Goal: Task Accomplishment & Management: Complete application form

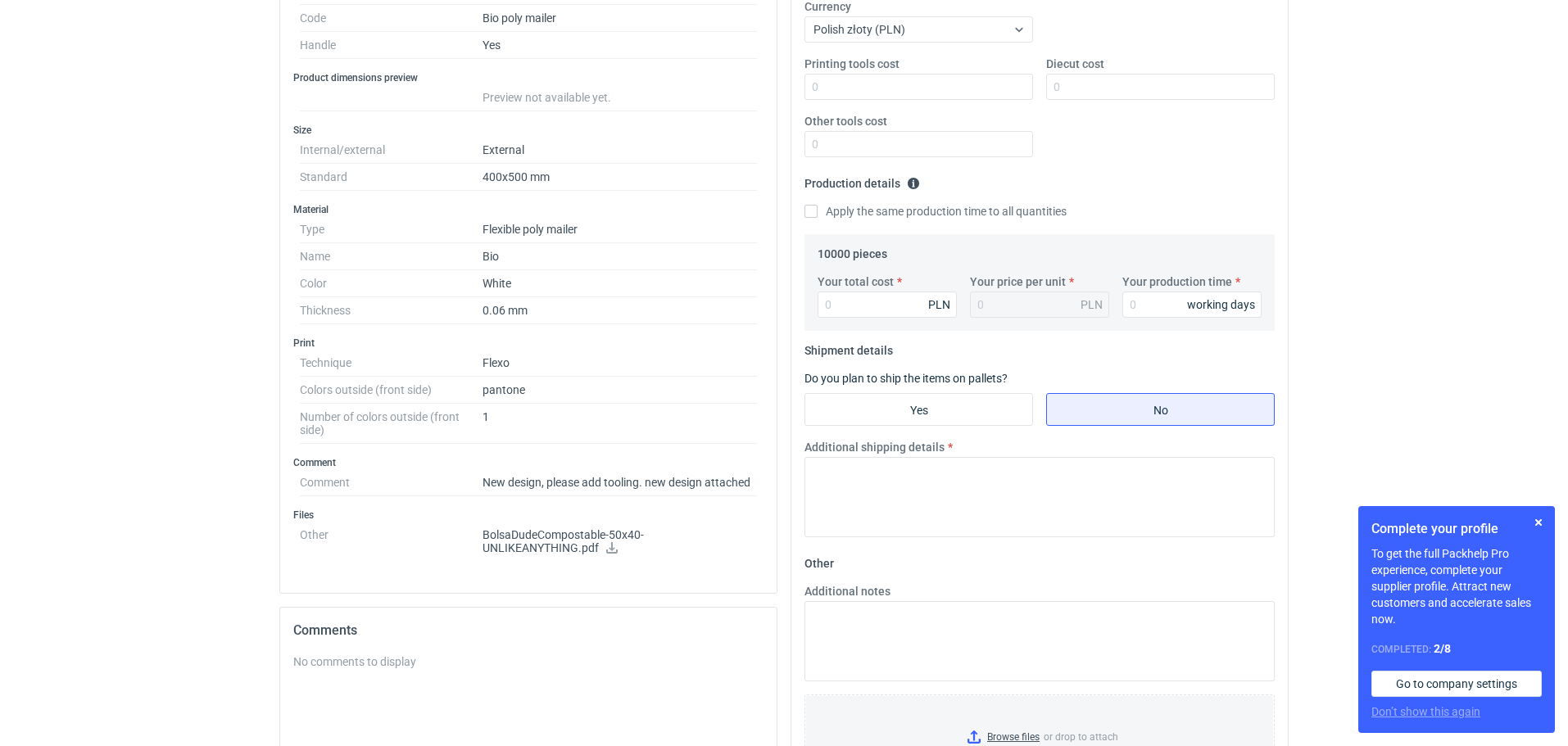
scroll to position [342, 0]
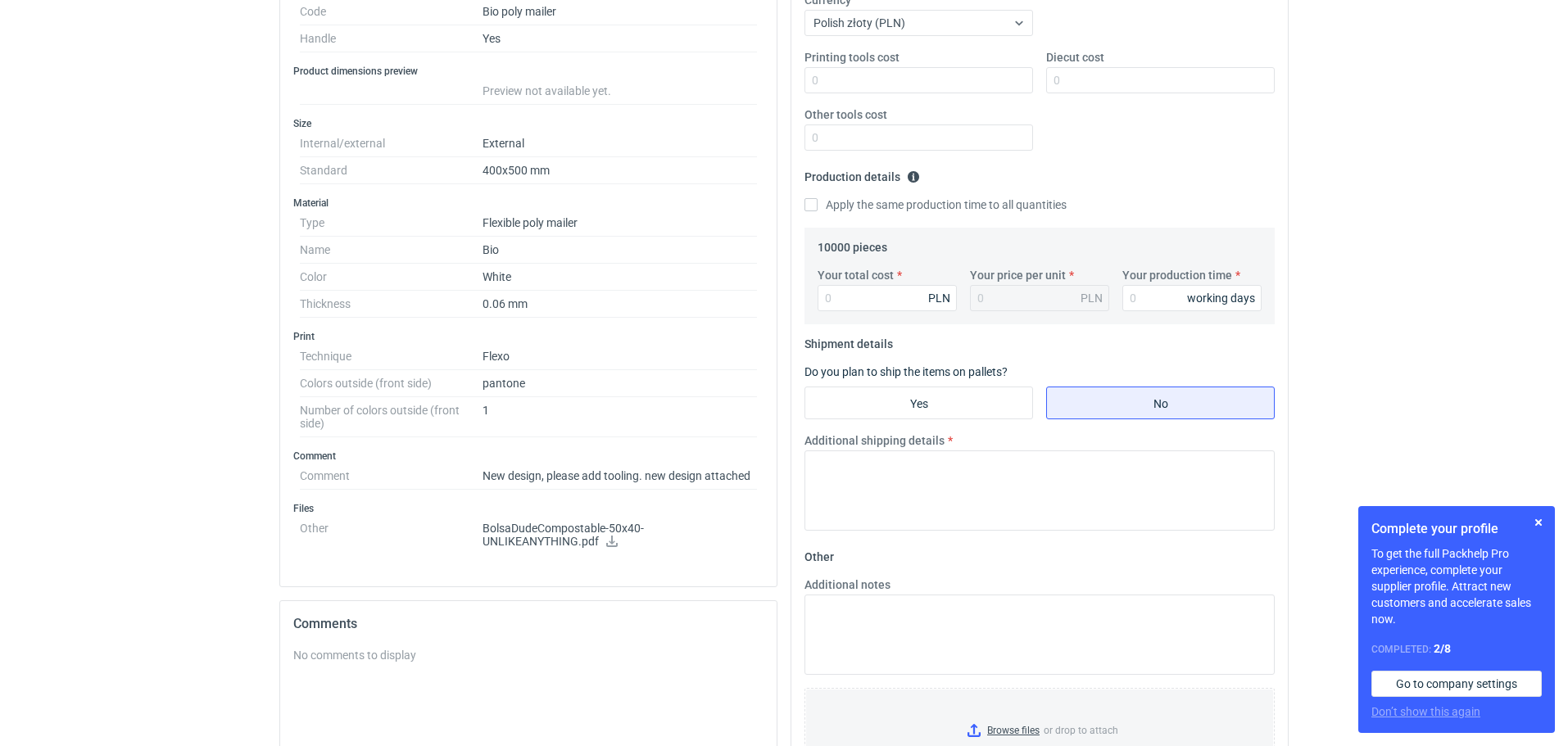
click at [611, 541] on icon at bounding box center [611, 541] width 11 height 11
click at [625, 538] on p "BolsaDudeCompostable-50x40-UNLIKEANYTHING.pdf" at bounding box center [620, 536] width 275 height 27
drag, startPoint x: 755, startPoint y: 475, endPoint x: 479, endPoint y: 475, distance: 276.0
click at [479, 475] on dl "Comment New design, please add tooling. new design attached" at bounding box center [528, 476] width 457 height 27
click at [1529, 262] on div "RFQs Specs Designs Items Orders Customers Tools Analytics 20 24 99+ PB Piotr Bo…" at bounding box center [784, 31] width 1568 height 746
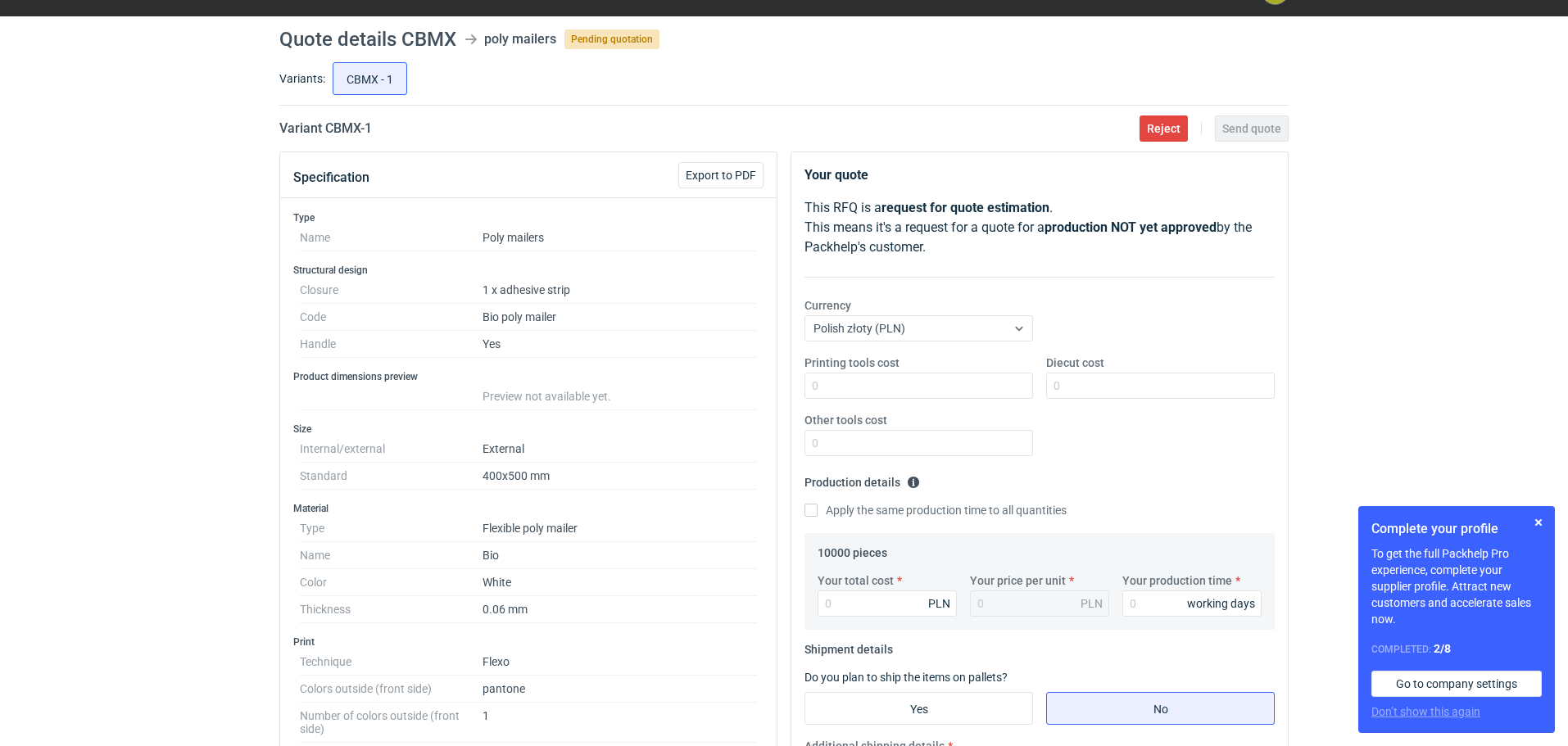
scroll to position [0, 0]
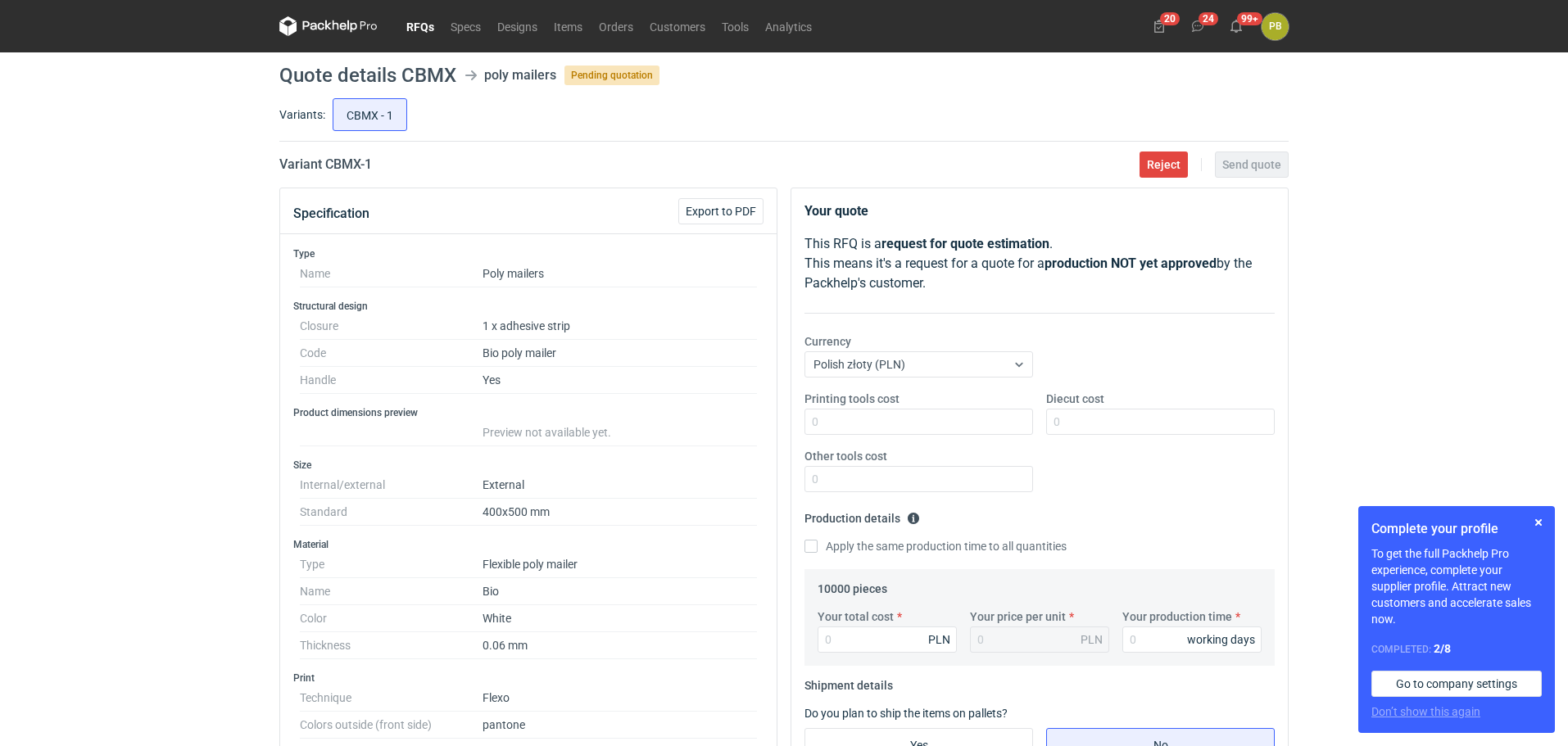
click at [419, 20] on link "RFQs" at bounding box center [421, 26] width 45 height 20
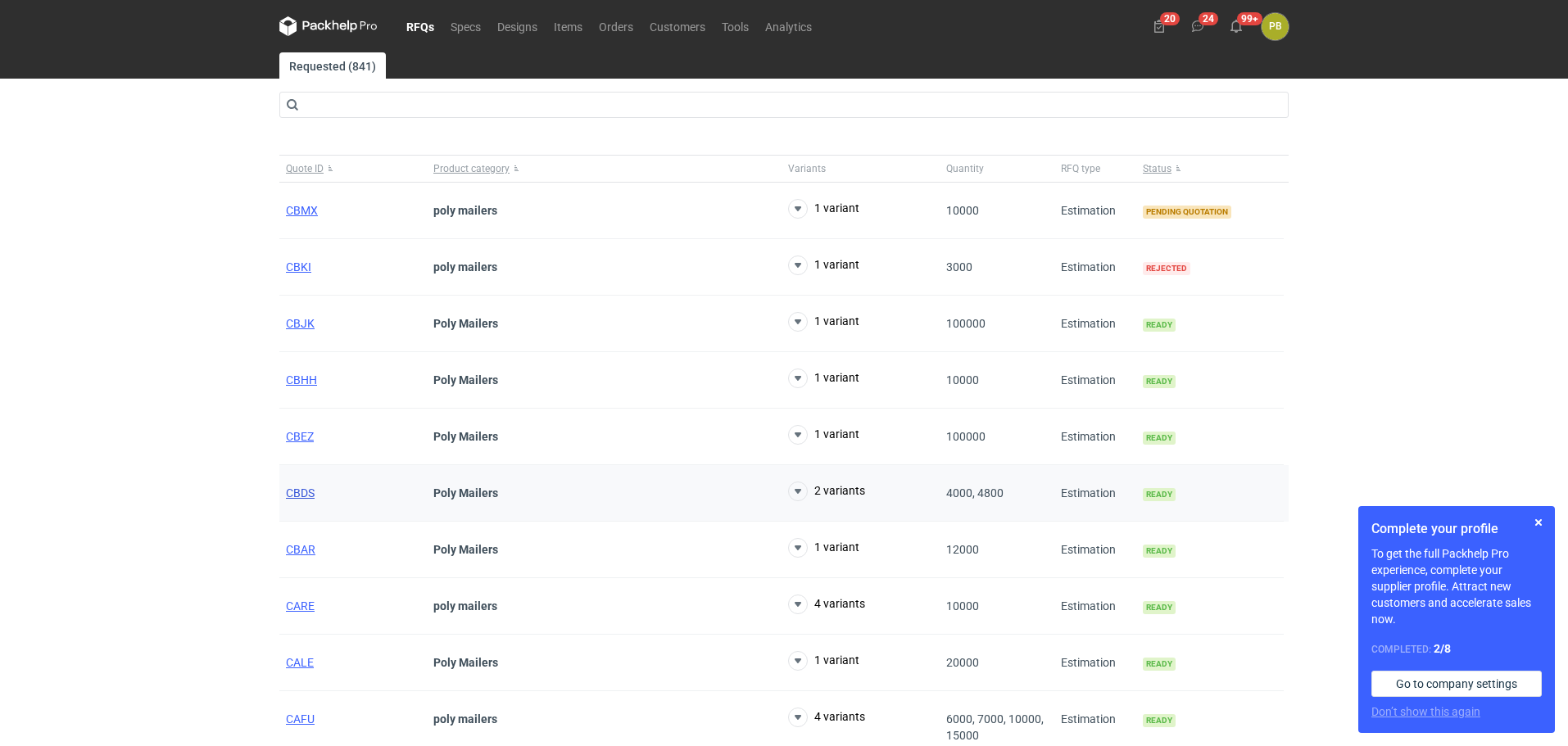
click at [301, 491] on span "CBDS" at bounding box center [300, 493] width 28 height 13
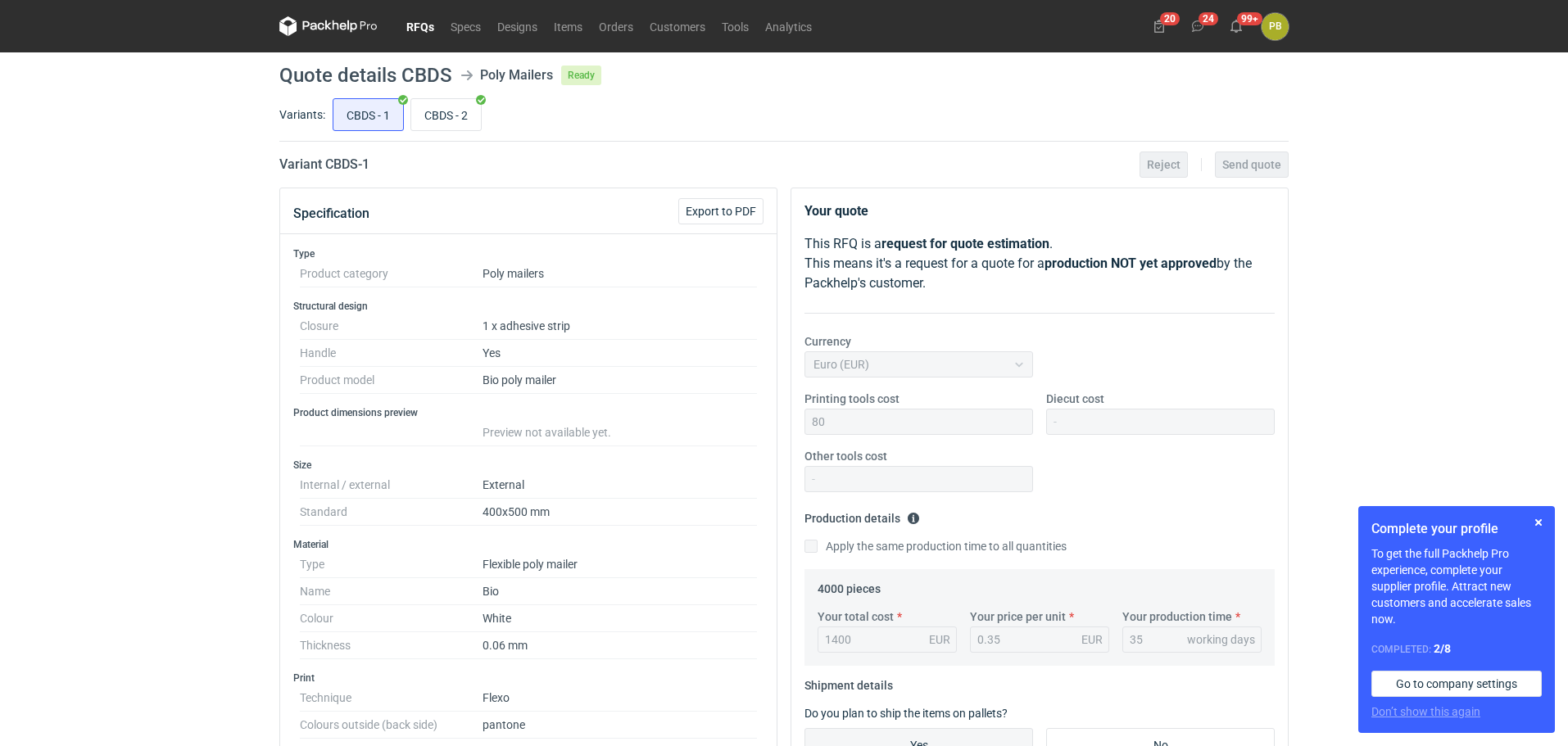
click at [414, 26] on link "RFQs" at bounding box center [421, 26] width 45 height 20
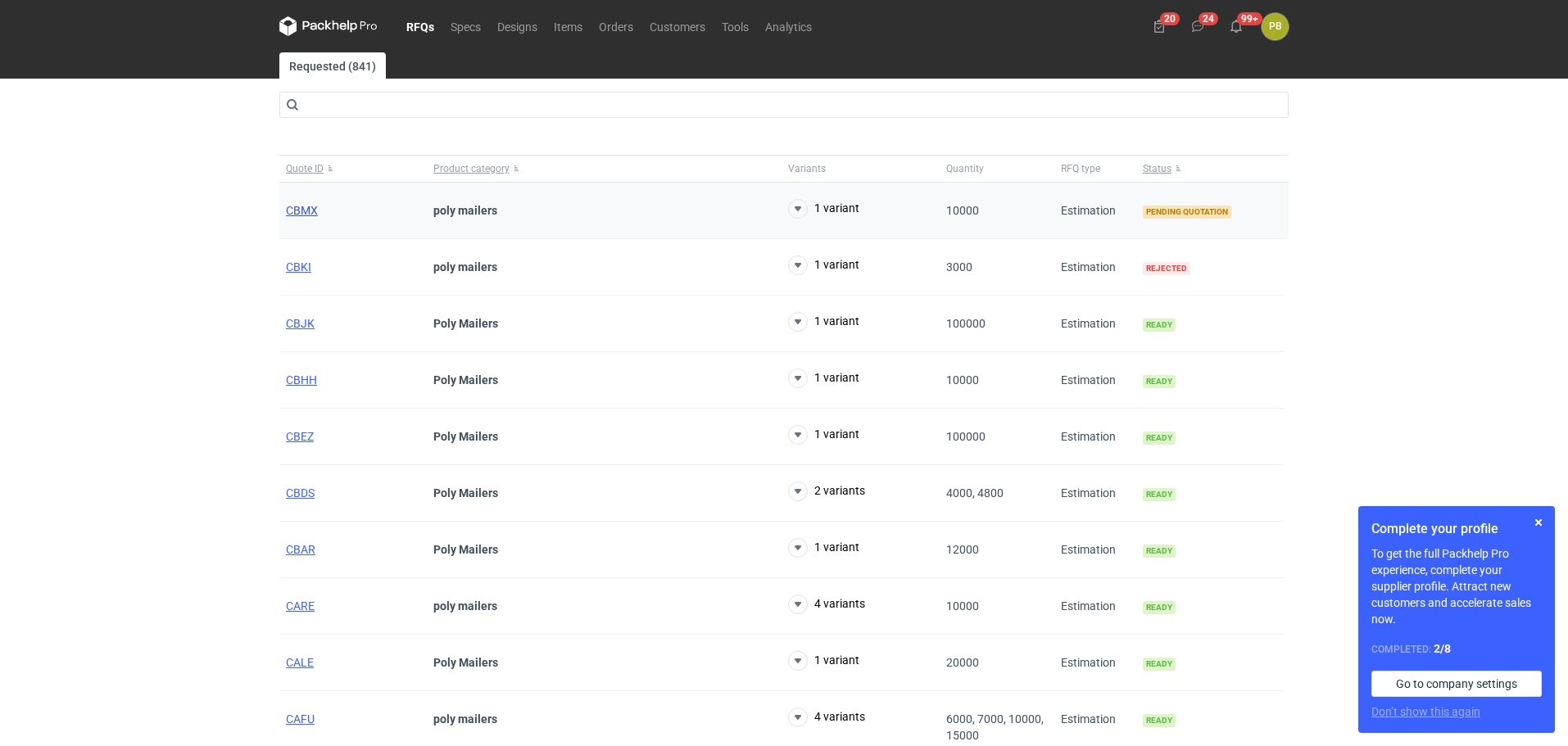
click at [289, 209] on span "CBMX" at bounding box center [301, 210] width 32 height 13
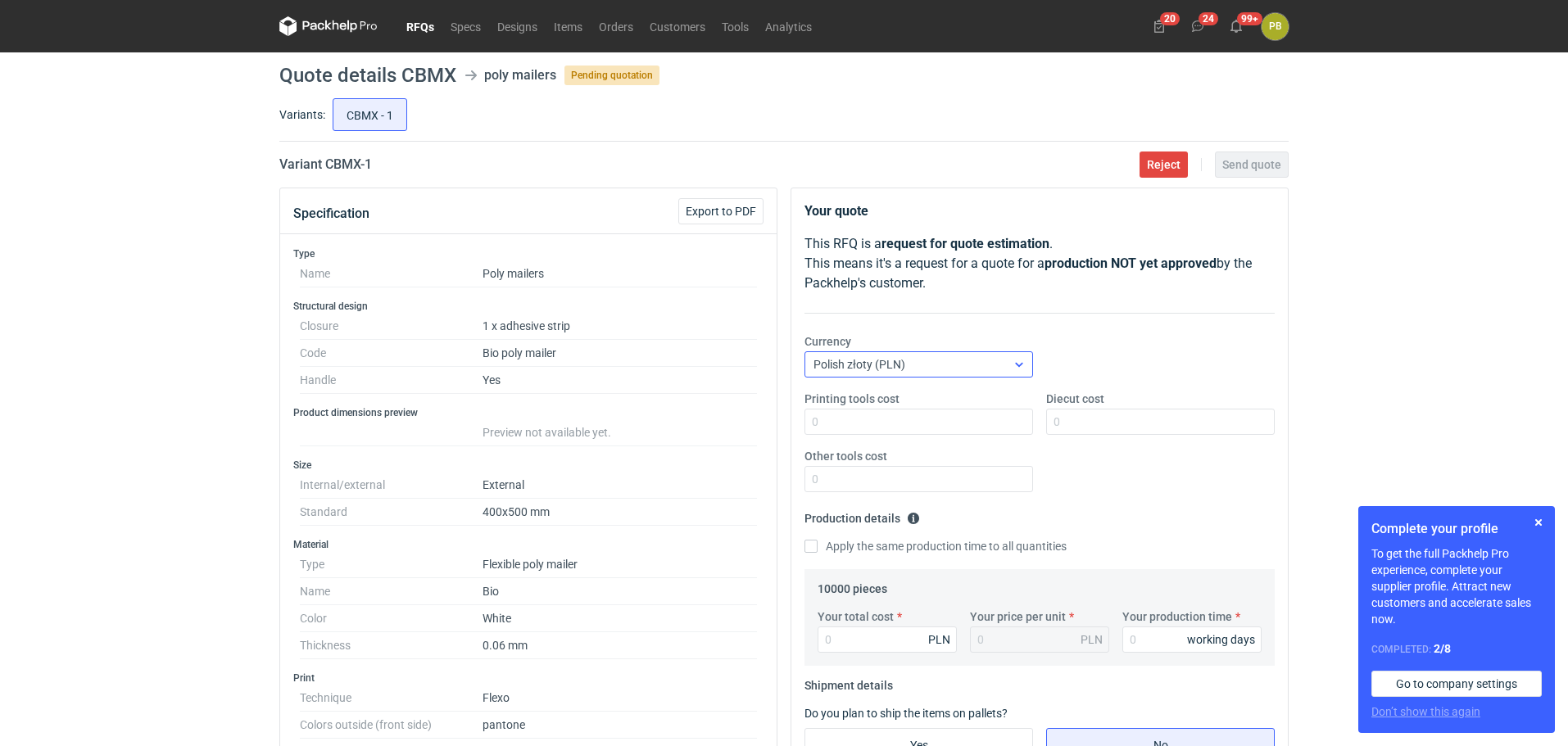
click at [1018, 360] on icon at bounding box center [1019, 364] width 13 height 13
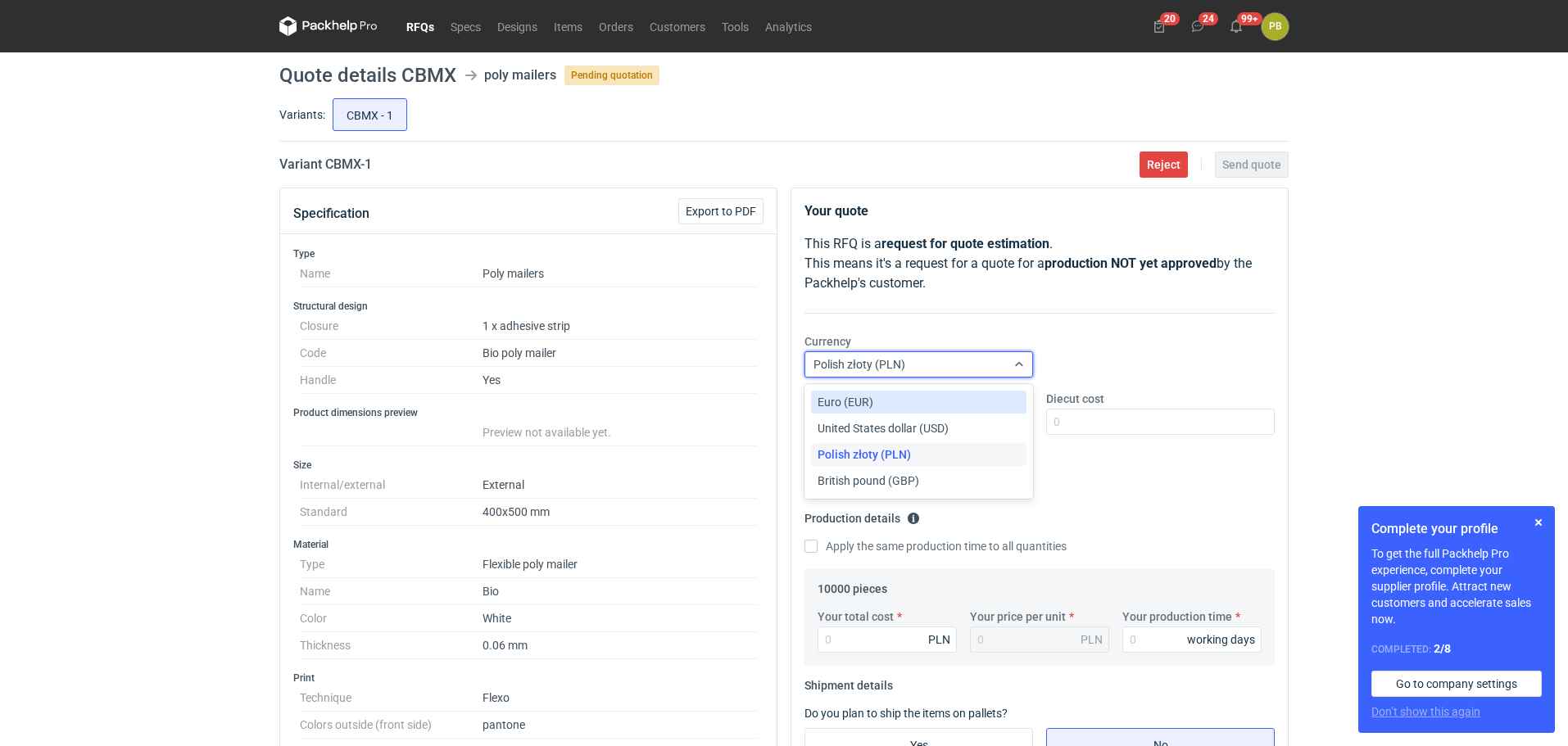
click at [976, 400] on div "Euro (EUR)" at bounding box center [918, 402] width 203 height 16
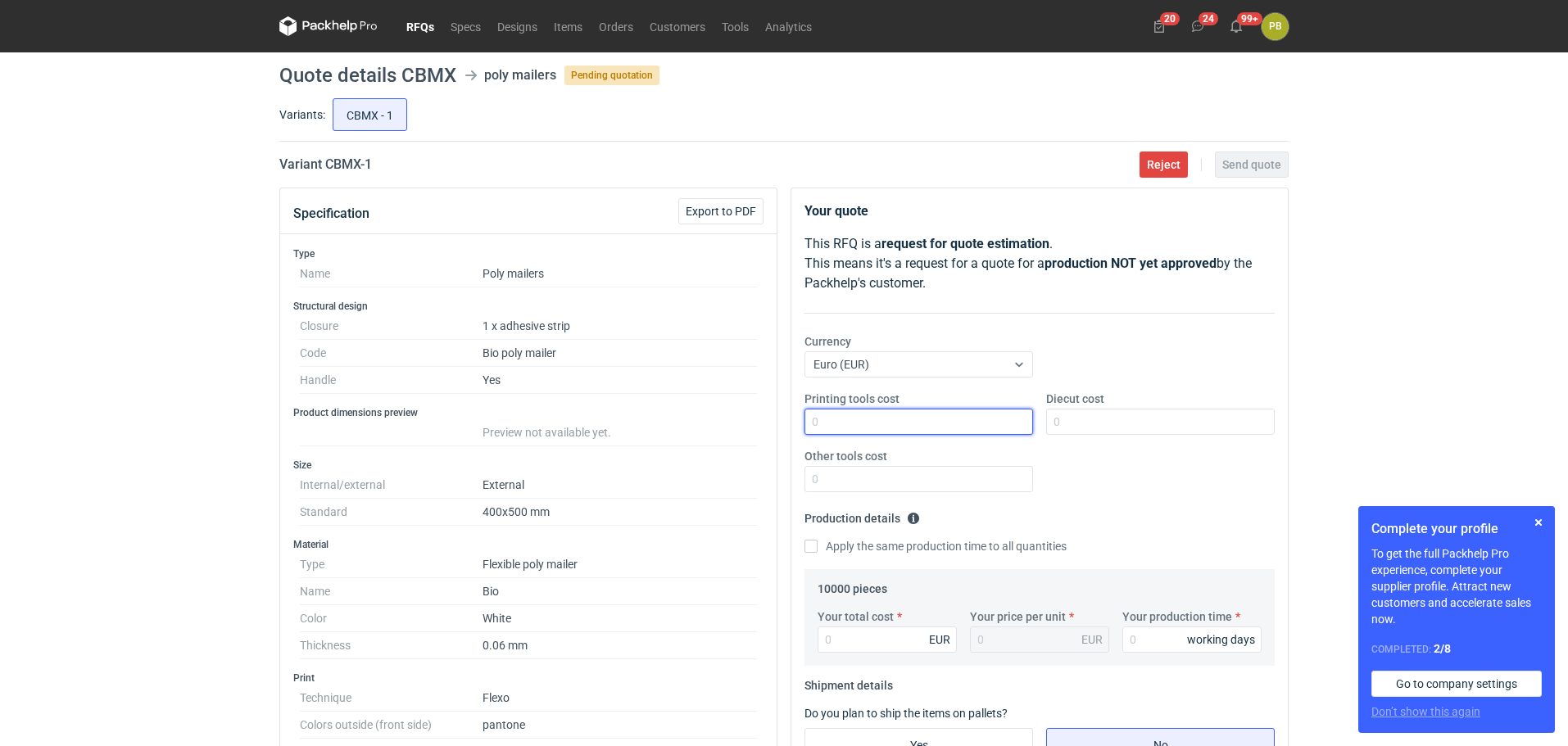
click at [870, 410] on input "Printing tools cost" at bounding box center [918, 422] width 228 height 27
type input "80"
click at [829, 646] on input "Your total cost" at bounding box center [887, 640] width 139 height 27
type input "2500"
type input "0.25"
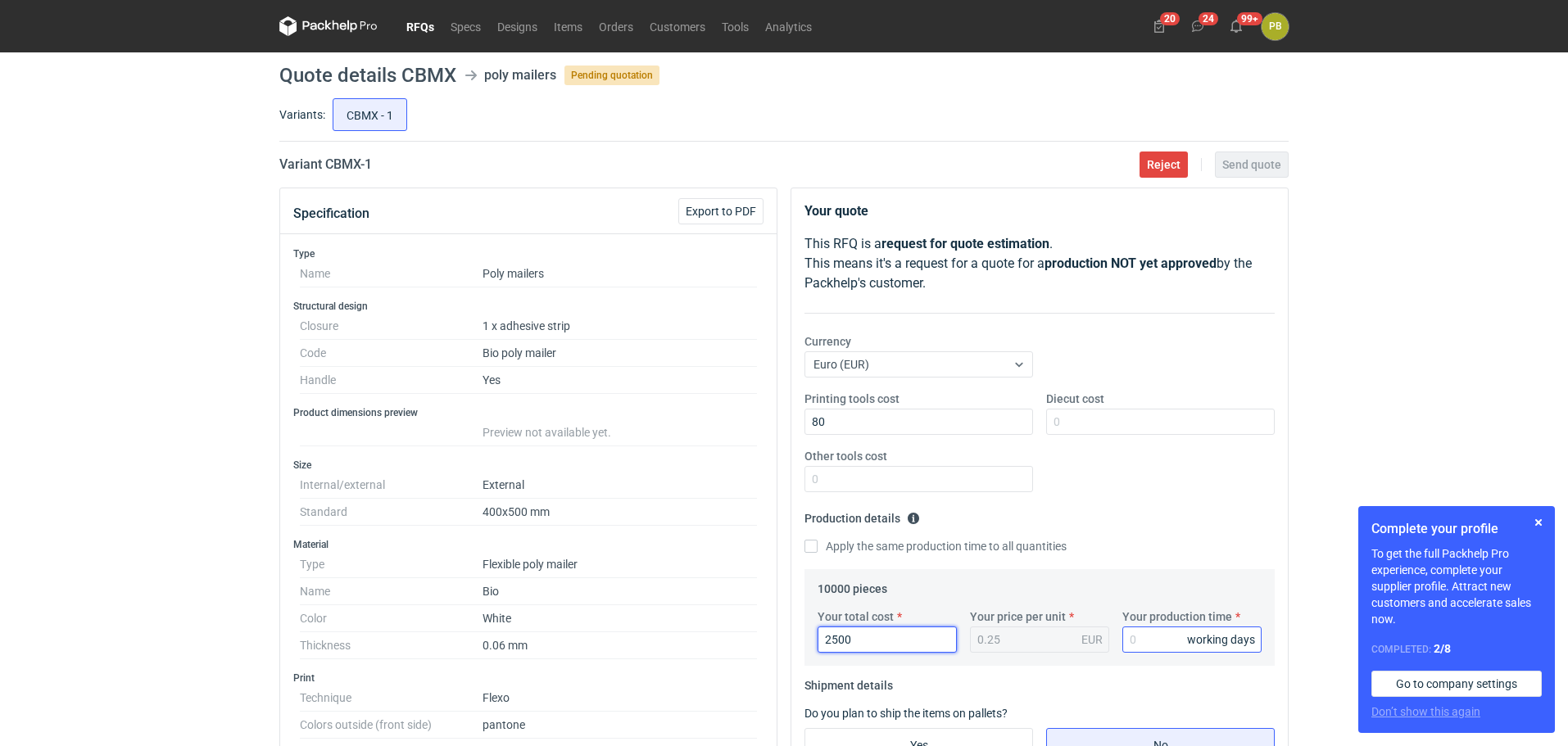
type input "2500"
click at [1151, 640] on input "Your production time" at bounding box center [1191, 640] width 139 height 27
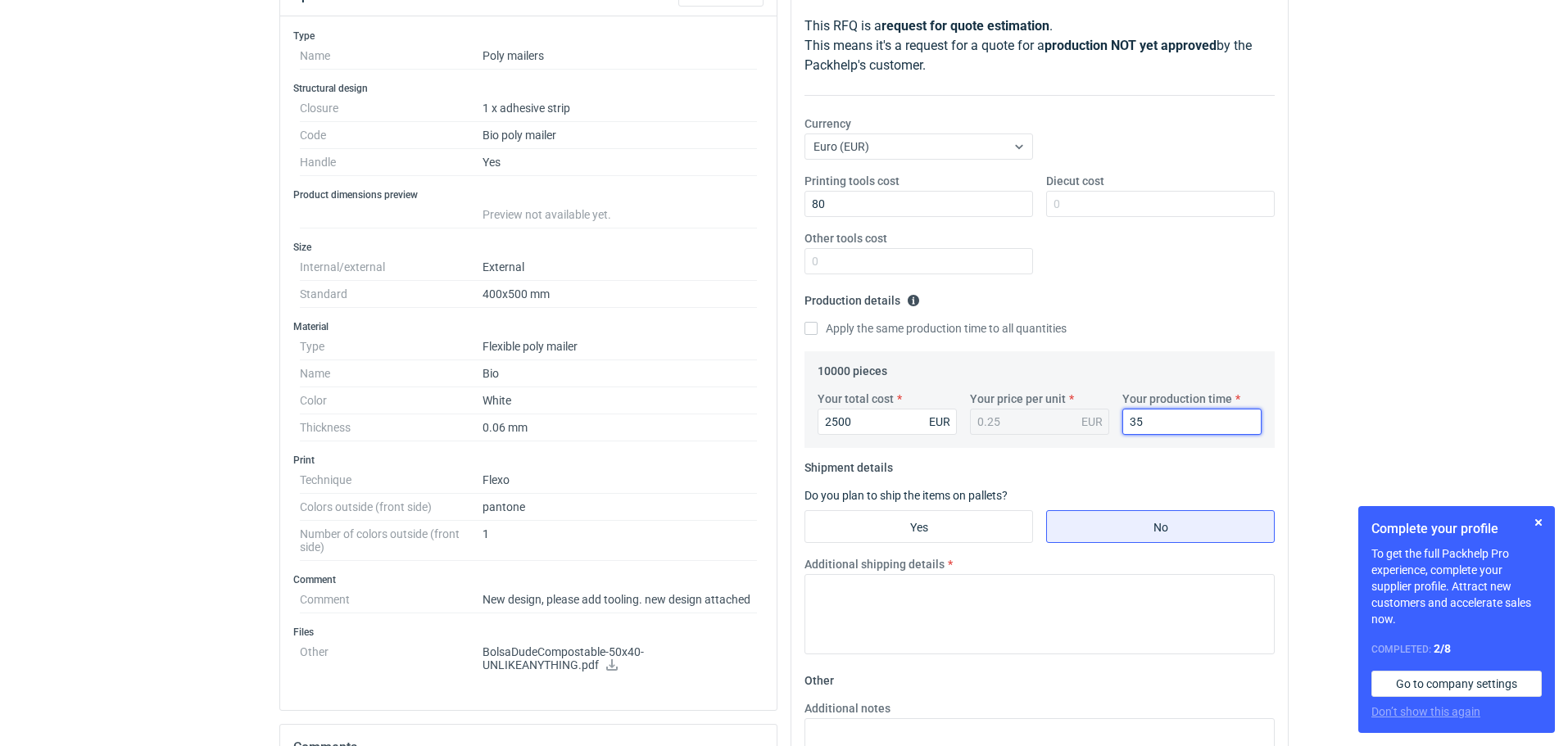
scroll to position [264, 0]
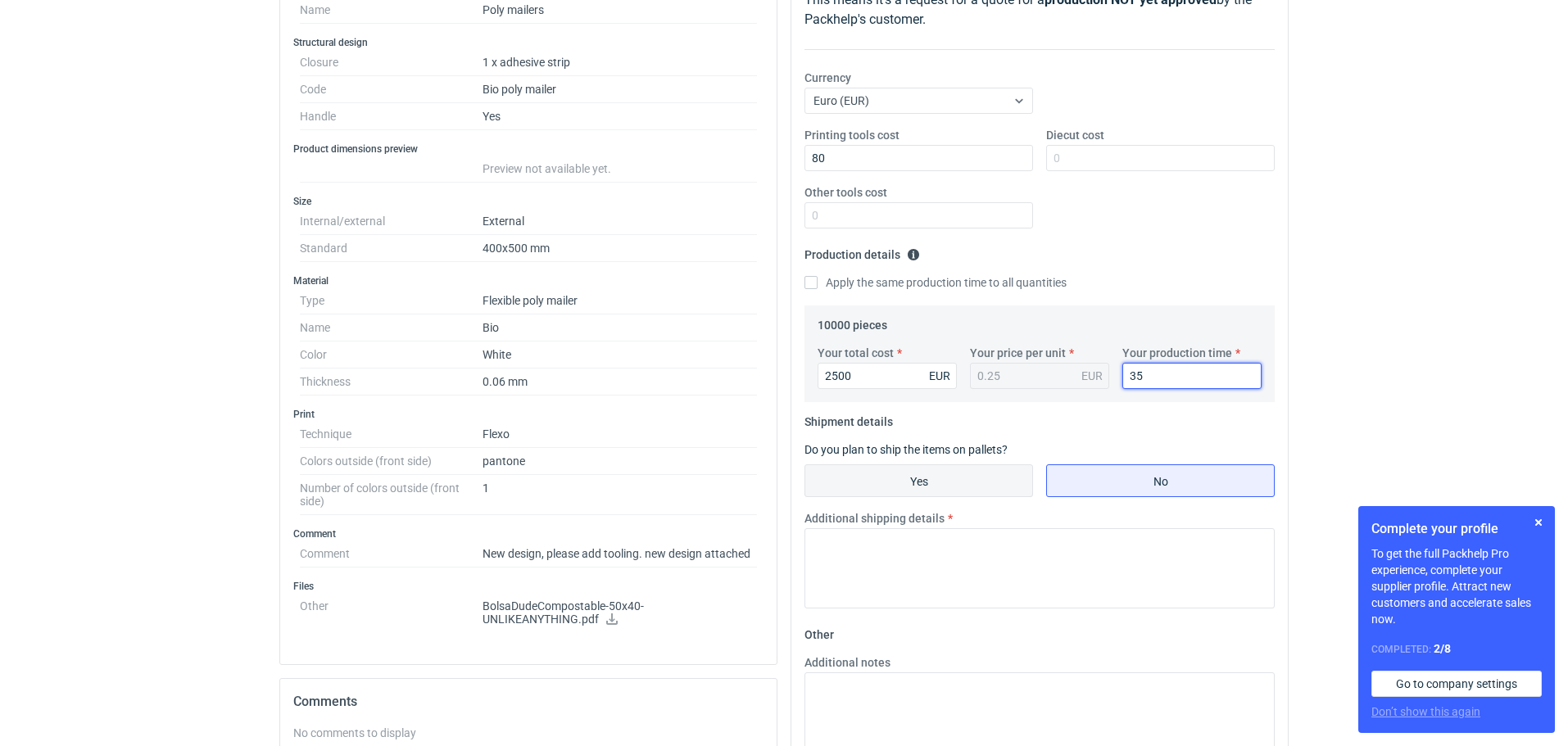
type input "35"
click at [976, 470] on input "Yes" at bounding box center [918, 481] width 227 height 31
radio input "true"
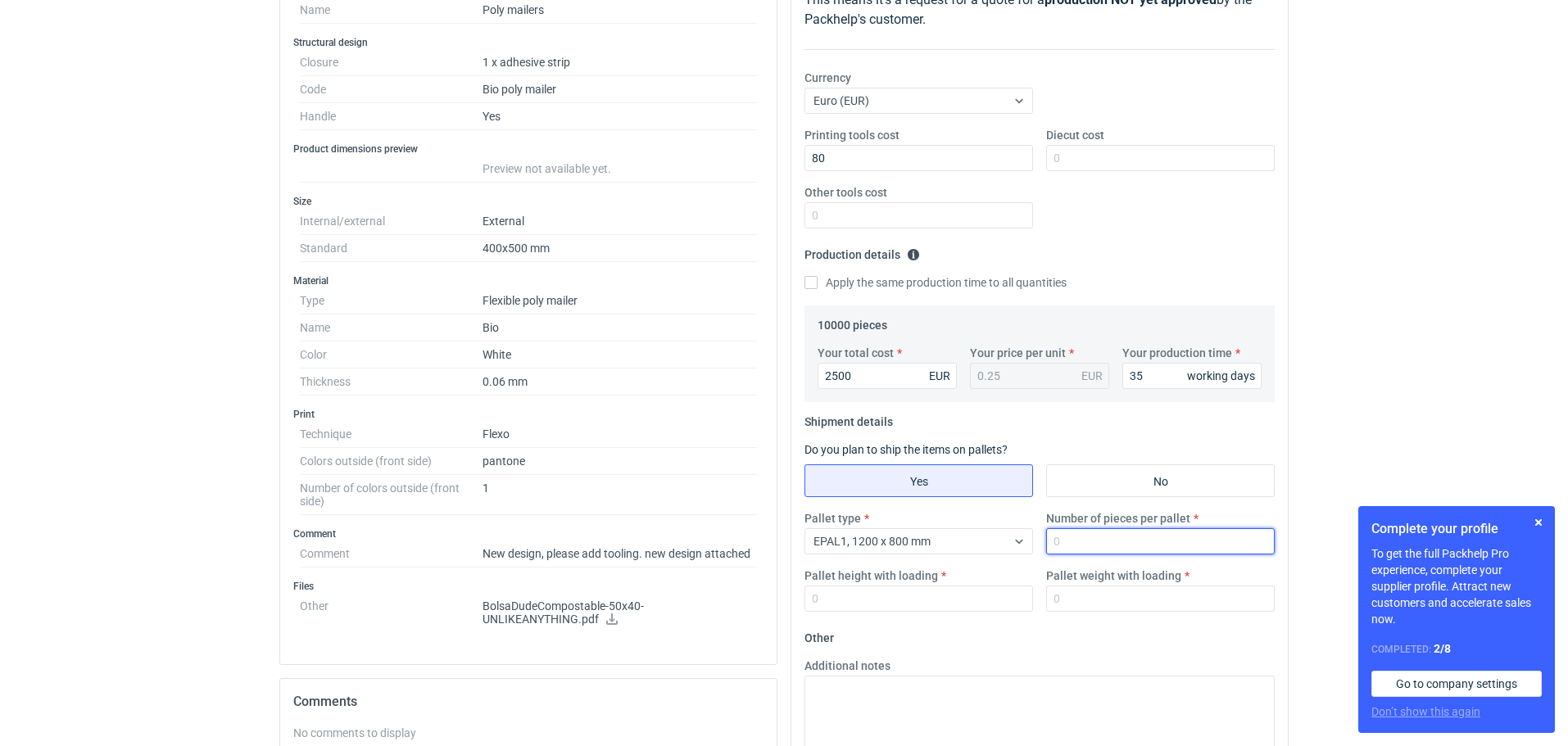
click at [1065, 540] on input "Number of pieces per pallet" at bounding box center [1160, 542] width 228 height 27
type input "10000"
click at [847, 599] on input "Pallet height with loading" at bounding box center [918, 598] width 228 height 27
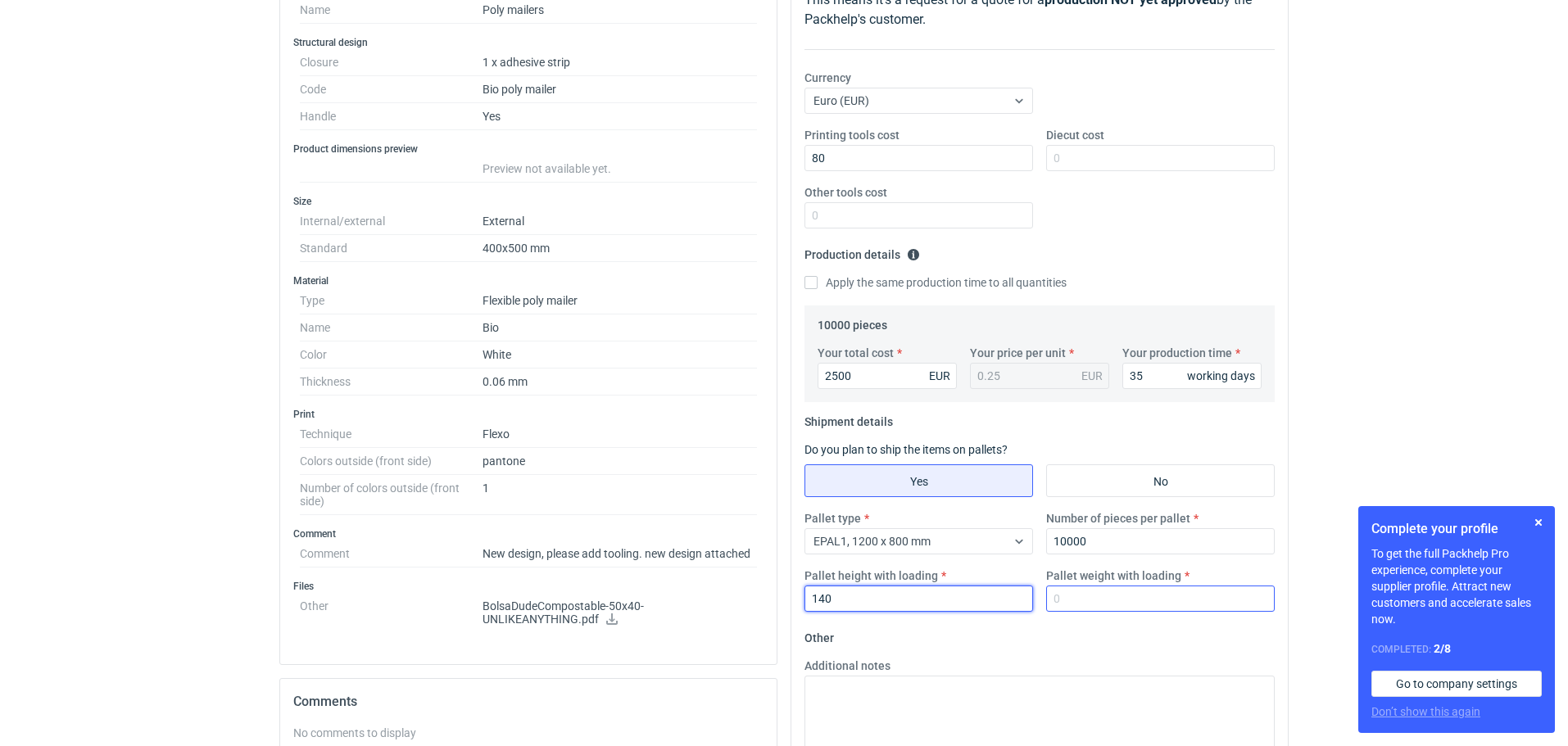
type input "140"
click at [1077, 597] on input "Pallet weight with loading" at bounding box center [1160, 598] width 228 height 27
type input "450"
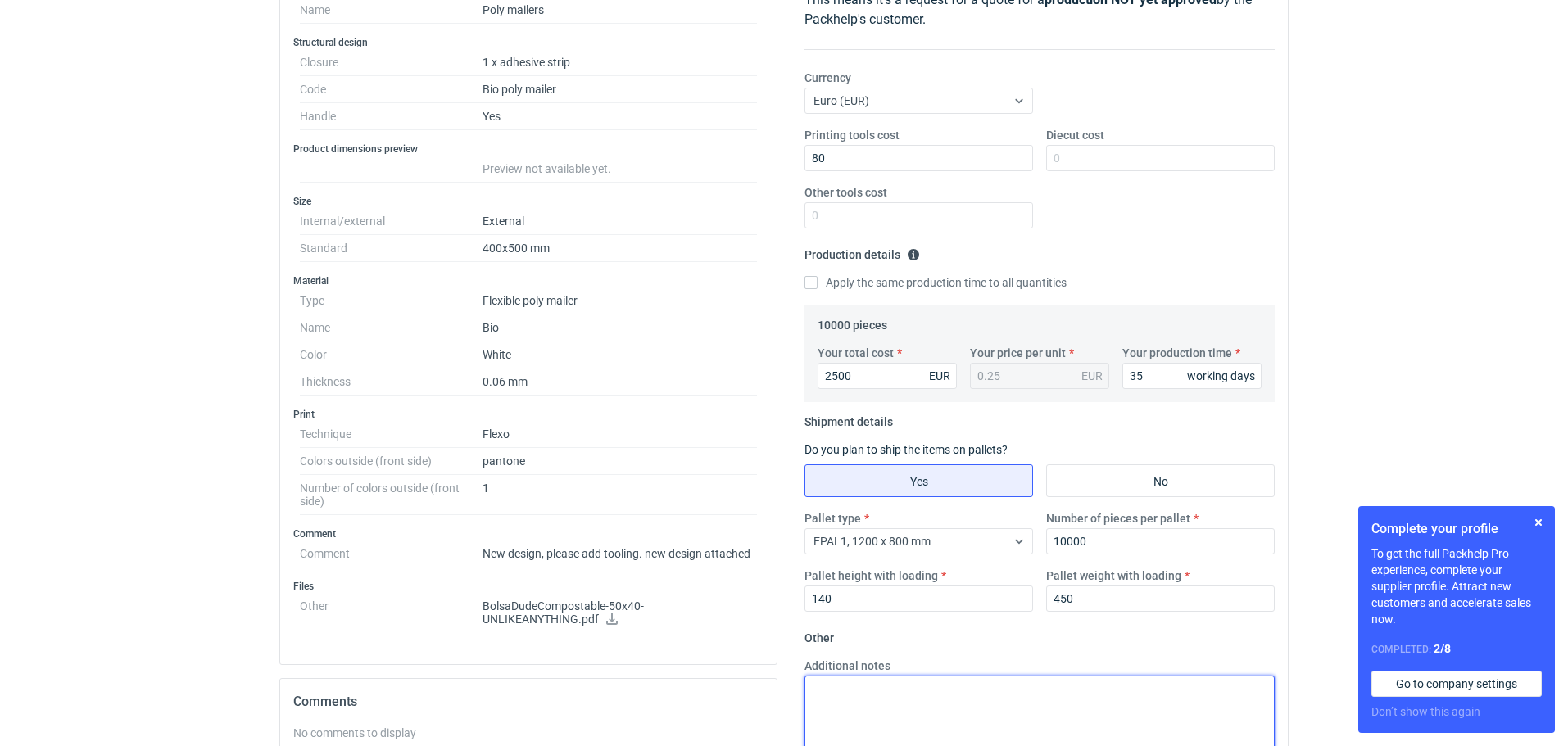
click at [815, 691] on textarea "Additional notes" at bounding box center [1039, 716] width 470 height 81
paste textarea "Termin realizacji ok 6/7 tygodnie od akceptacji grafiki Ważność cen 30 dni Dost…"
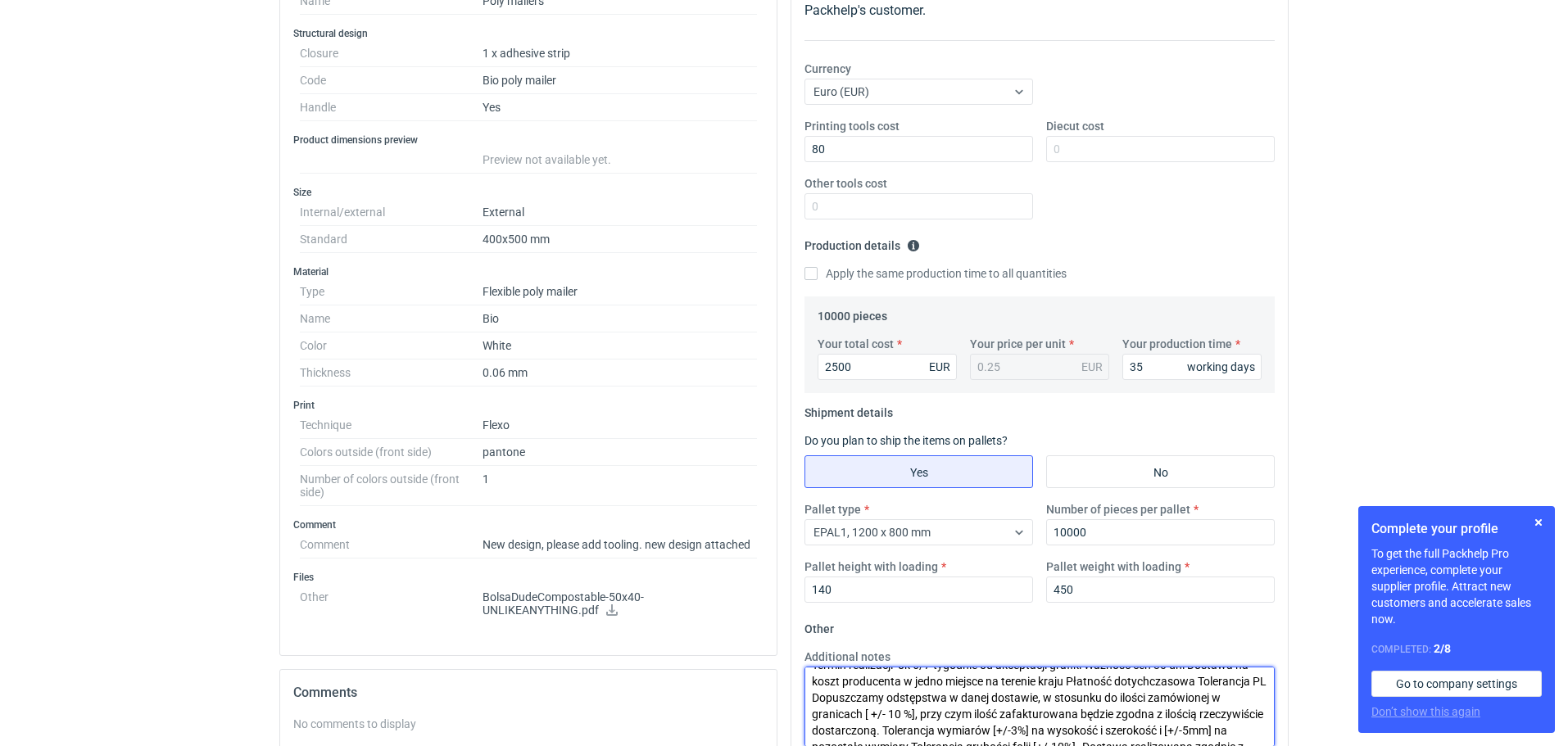
scroll to position [0, 0]
type textarea "Termin realizacji ok 6/7 tygodnie od akceptacji grafiki Ważność cen 30 dni Dost…"
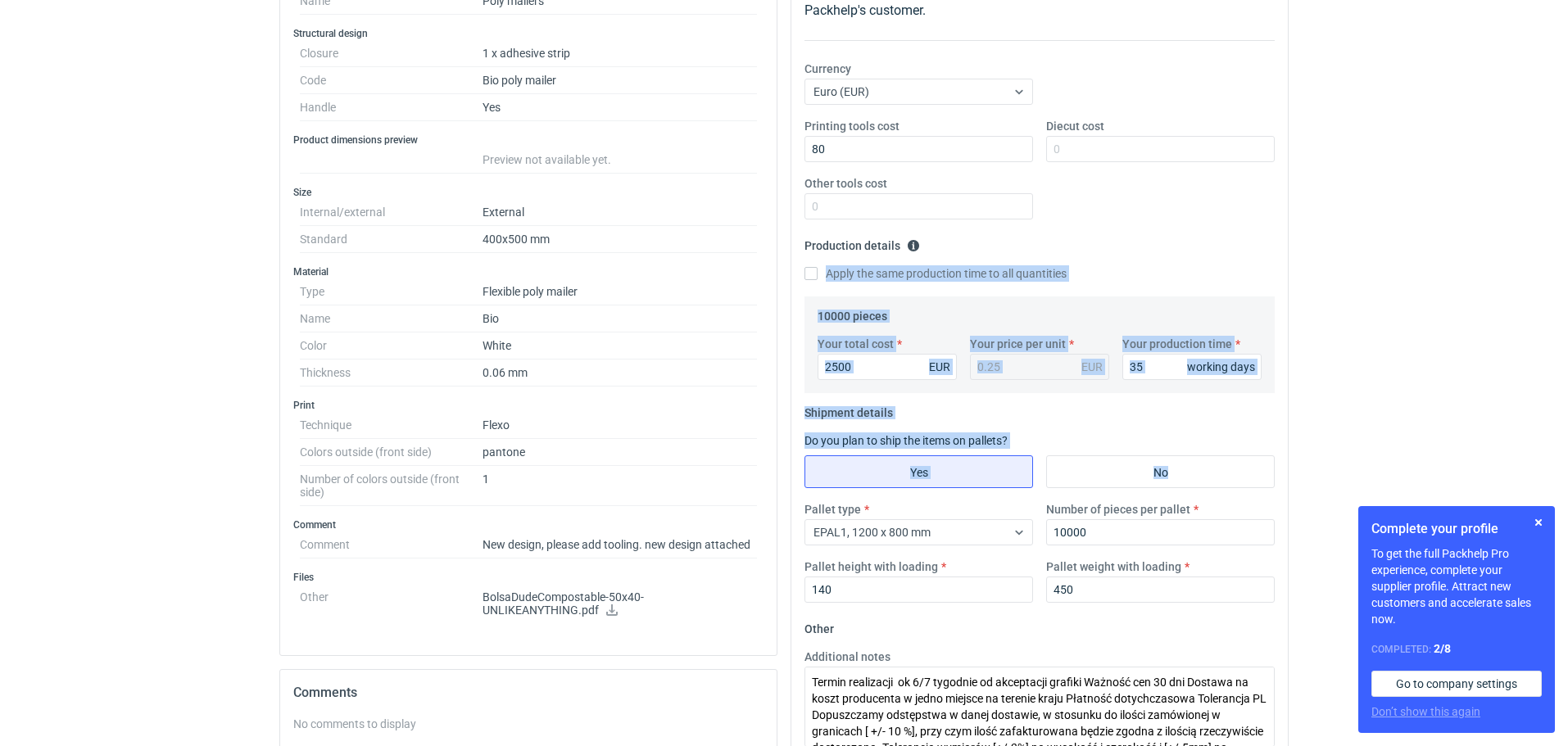
drag, startPoint x: 1567, startPoint y: 540, endPoint x: 1571, endPoint y: 459, distance: 81.1
click at [1567, 459] on html "RFQs Specs Designs Items Orders Customers Tools Analytics 20 24 99+ PB Piotr Bo…" at bounding box center [784, 100] width 1568 height 746
click at [1471, 404] on div "RFQs Specs Designs Items Orders Customers Tools Analytics 20 24 99+ PB Piotr Bo…" at bounding box center [784, 100] width 1568 height 746
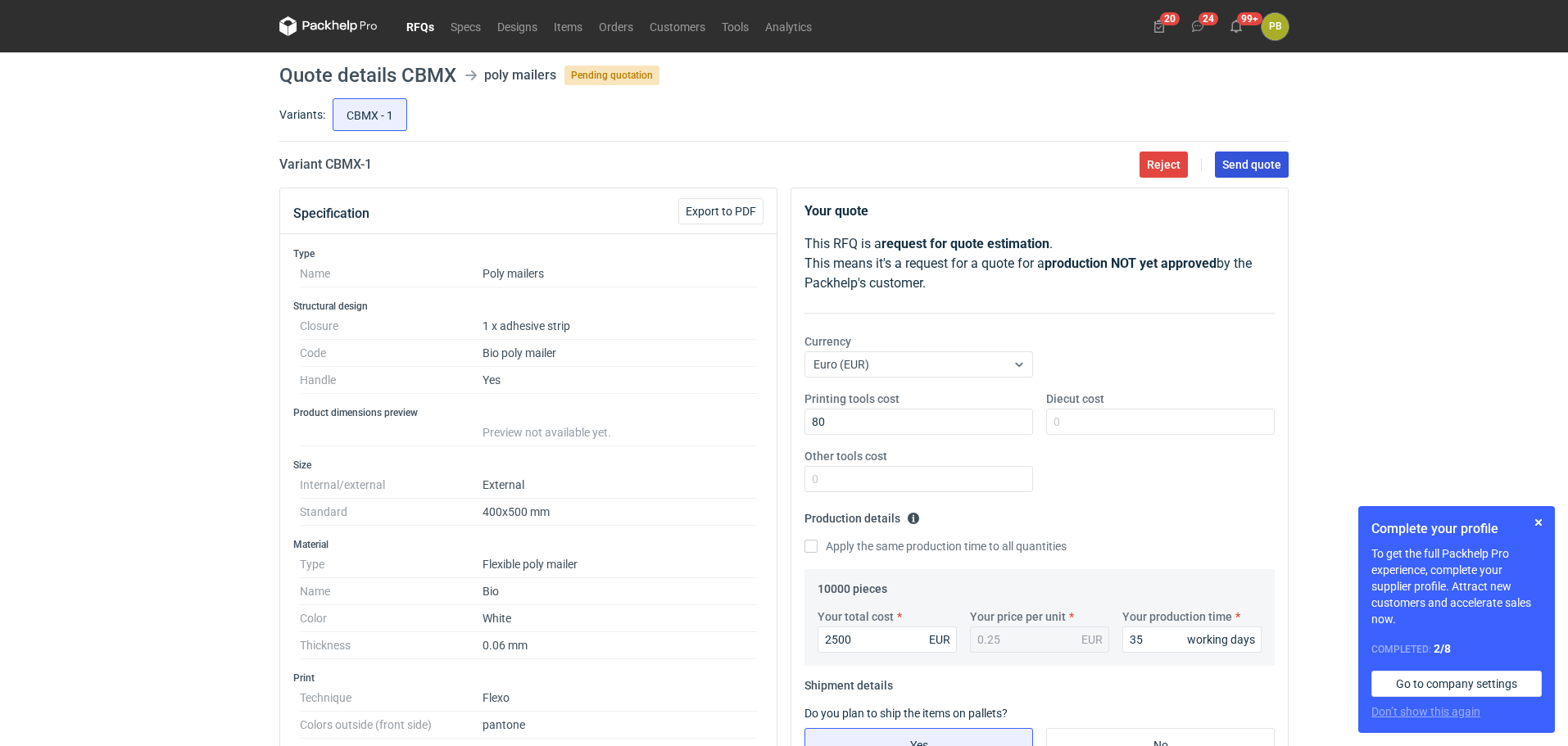
click at [1268, 165] on span "Send quote" at bounding box center [1251, 164] width 59 height 11
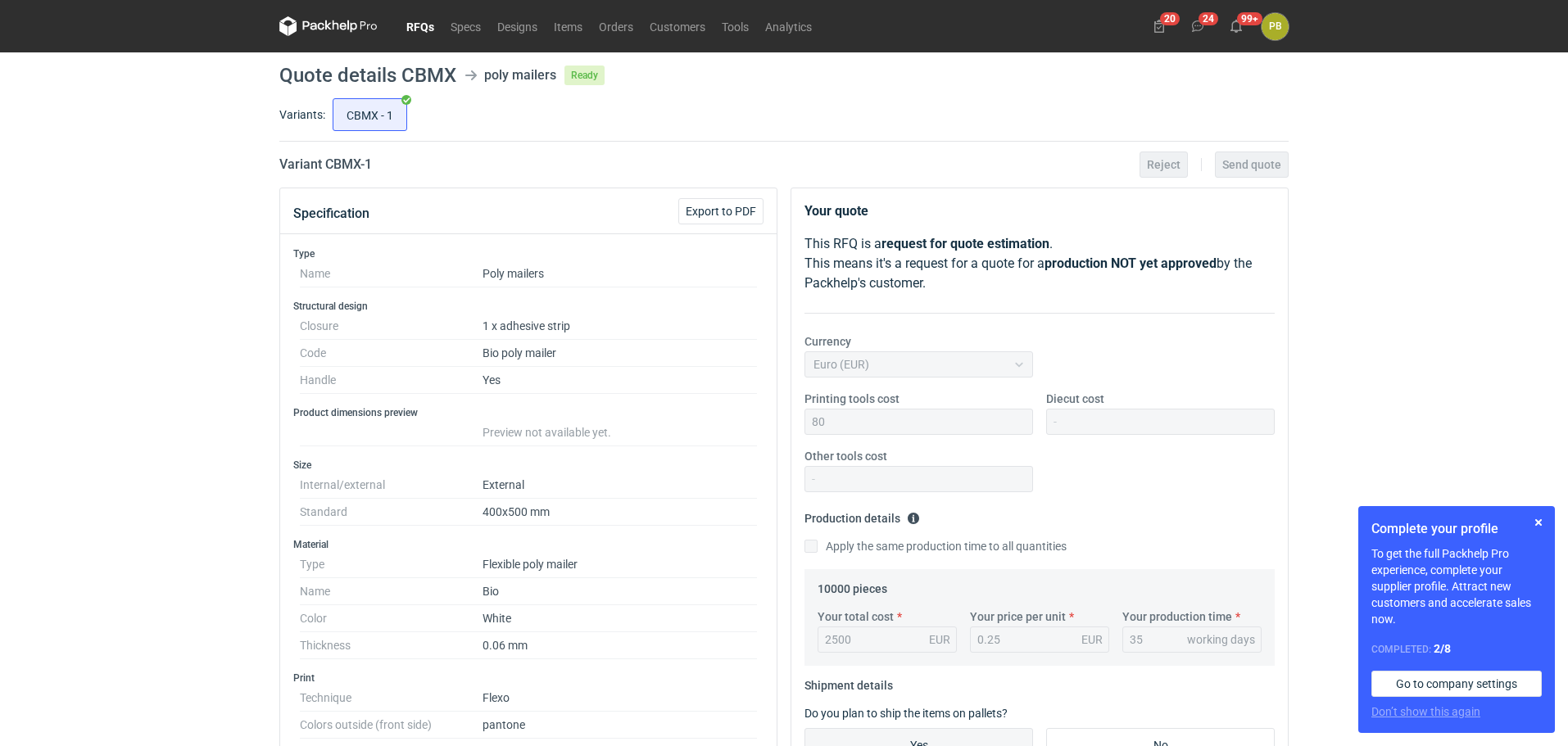
click at [421, 24] on link "RFQs" at bounding box center [421, 26] width 45 height 20
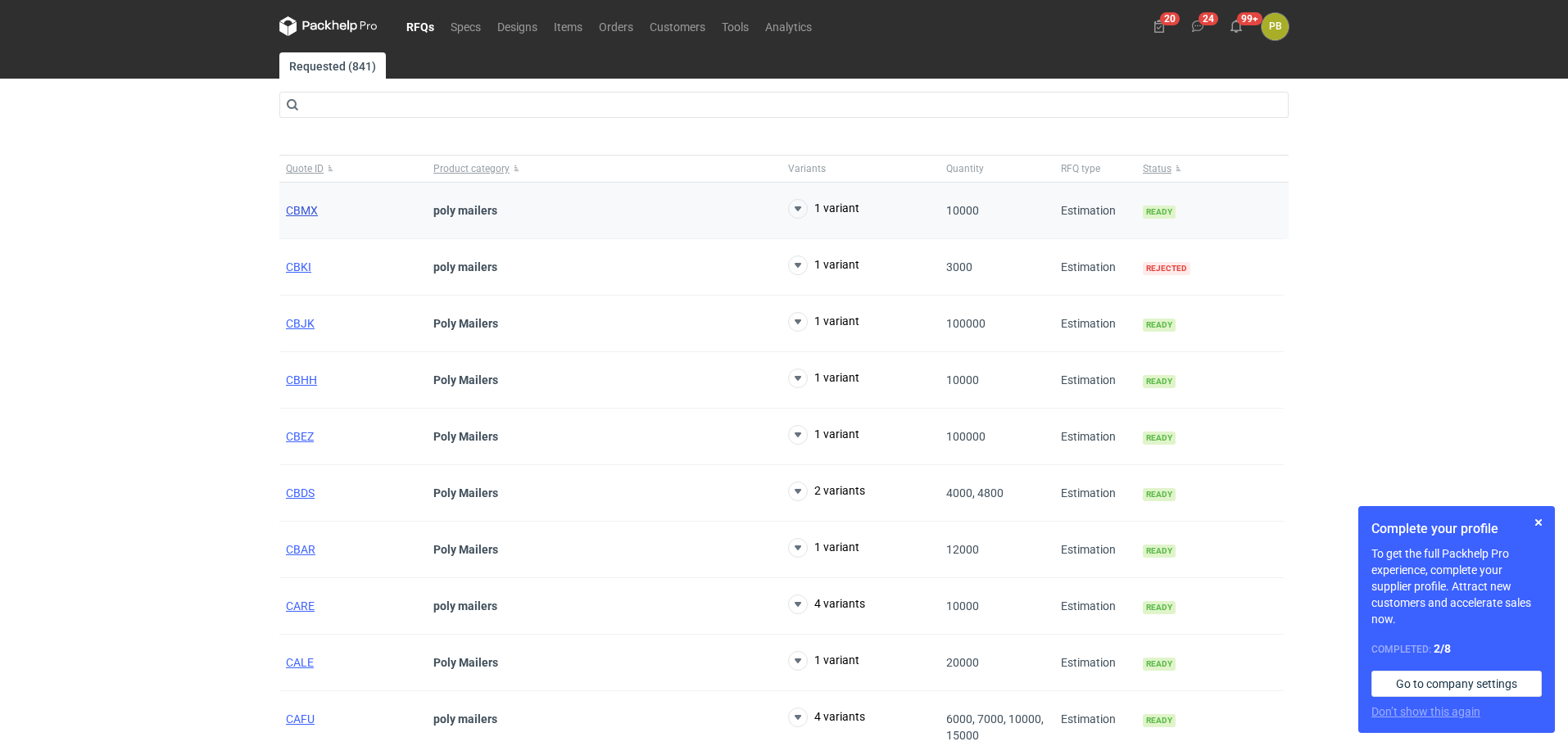
click at [288, 206] on span "CBMX" at bounding box center [301, 210] width 32 height 13
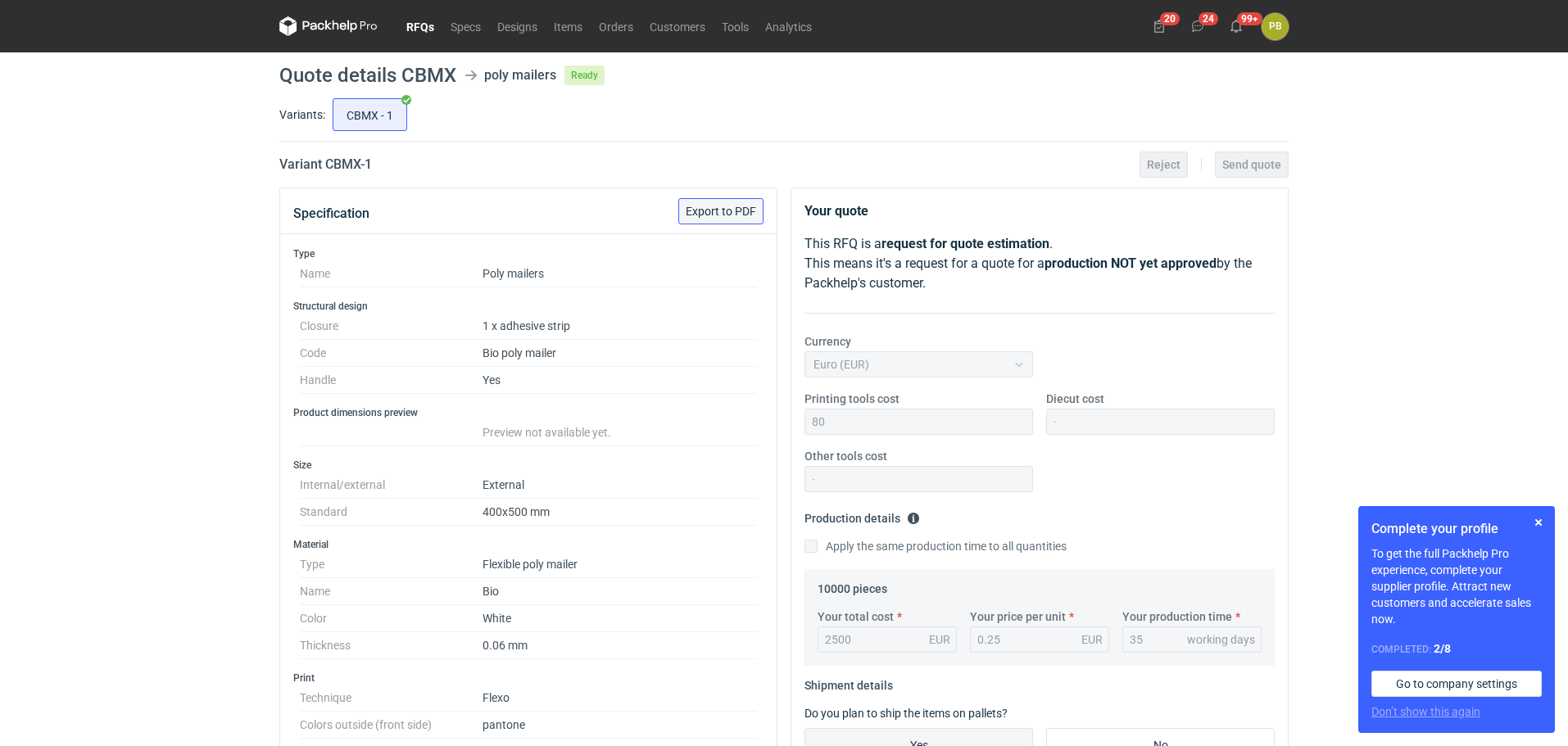
click at [717, 209] on span "Export to PDF" at bounding box center [721, 211] width 70 height 11
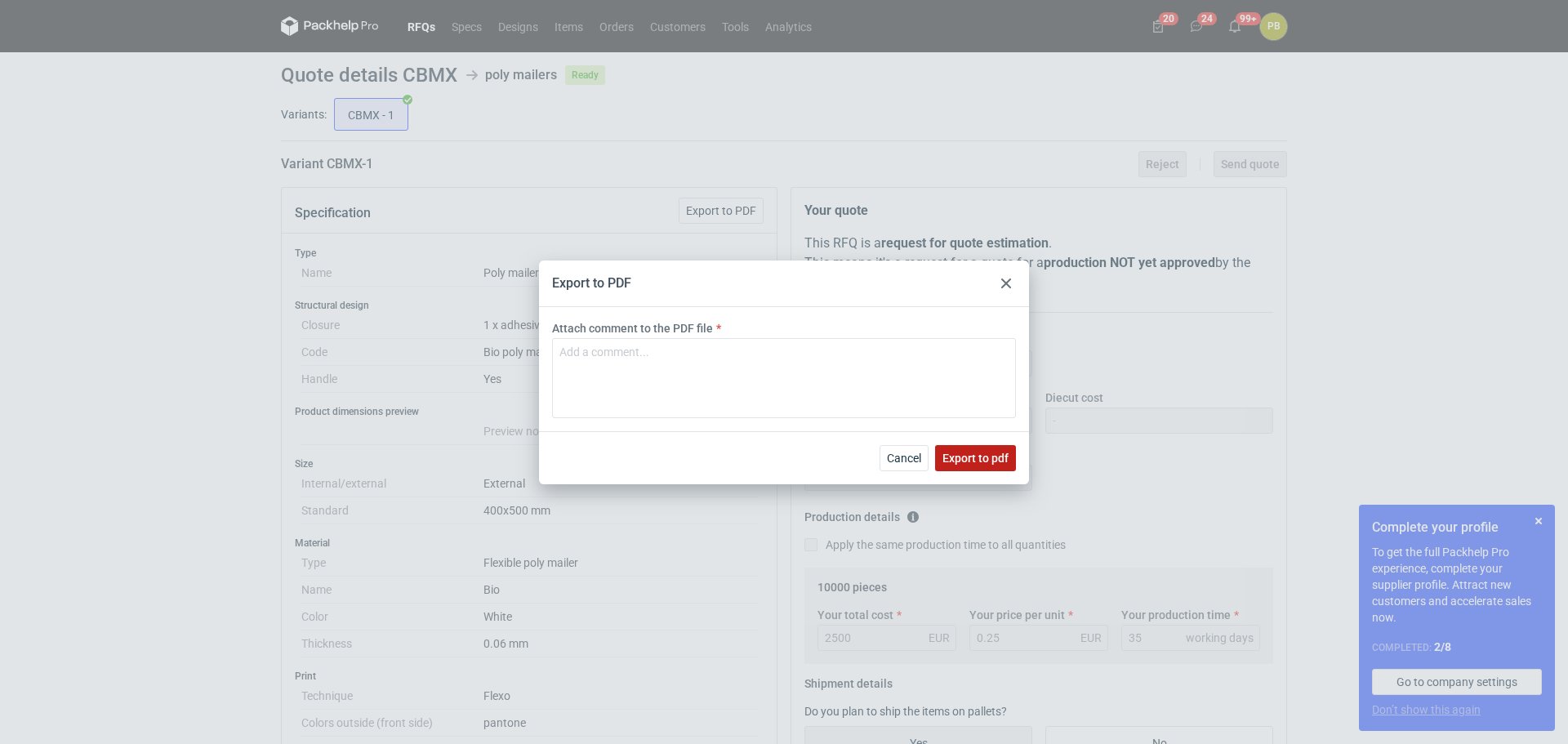
click at [964, 456] on span "Export to pdf" at bounding box center [975, 458] width 66 height 11
